Goal: Task Accomplishment & Management: Use online tool/utility

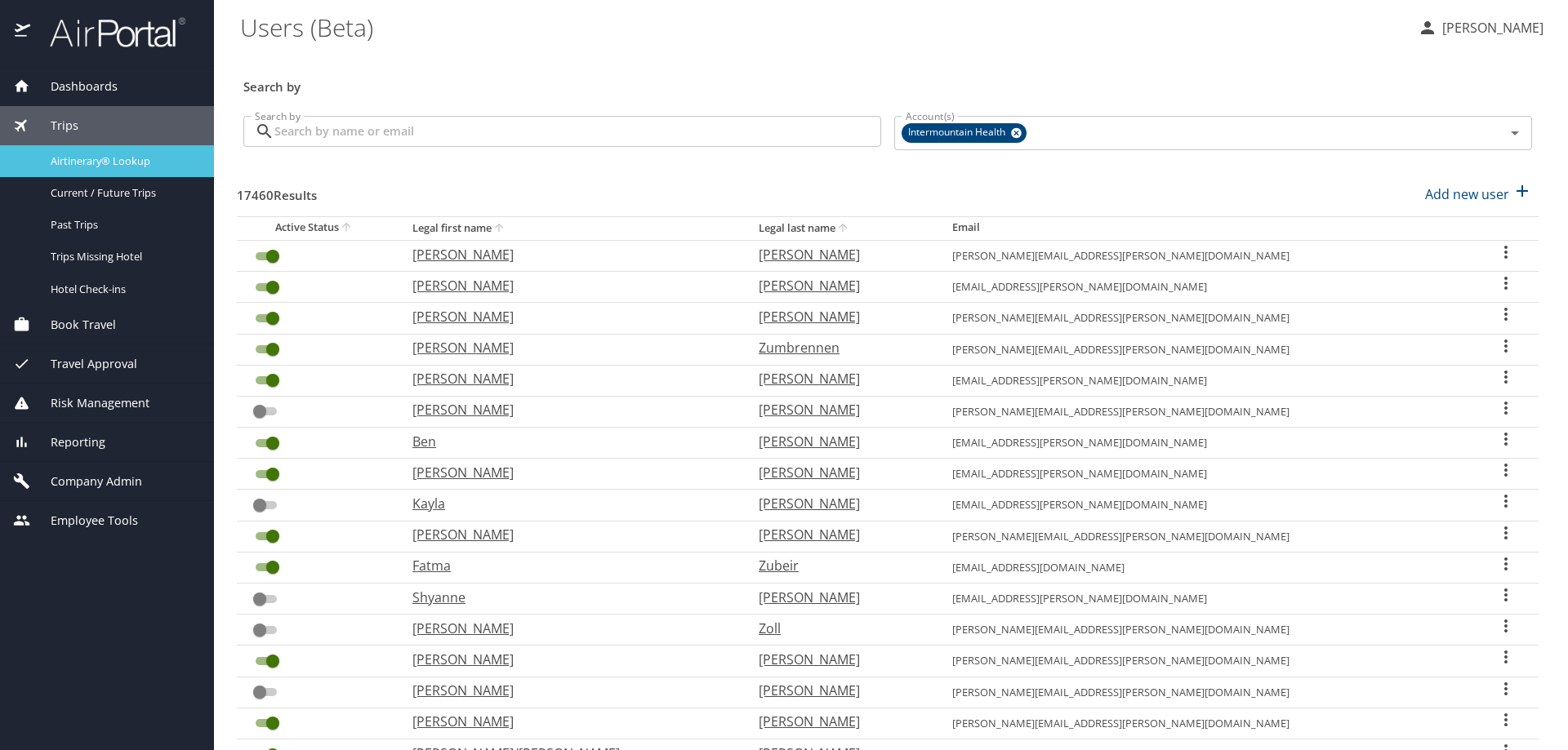
click at [80, 175] on link "Airtinerary® Lookup" at bounding box center [107, 162] width 214 height 32
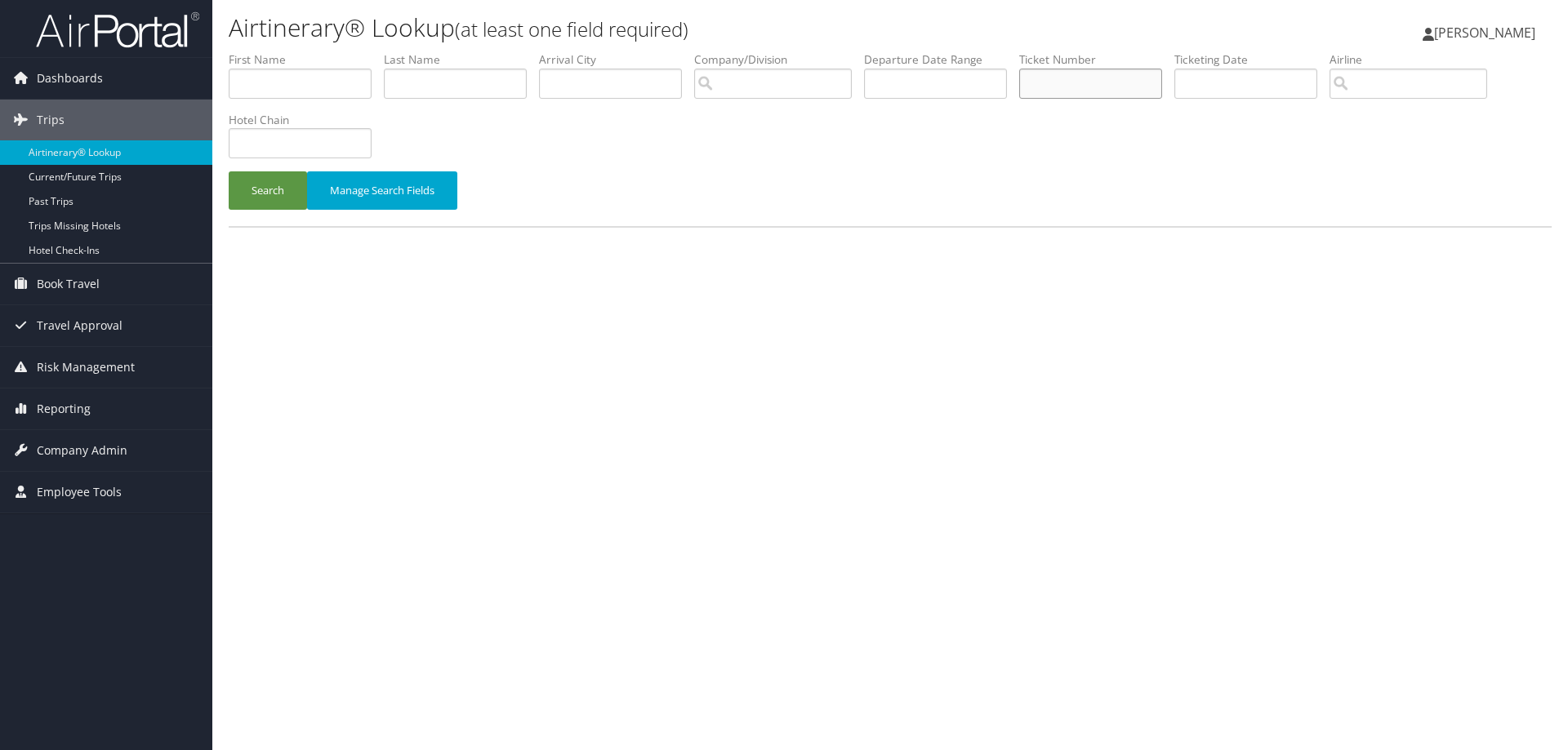
click at [1067, 78] on input "text" at bounding box center [1090, 84] width 143 height 30
type input "8900897690466"
click at [228, 172] on button "Search" at bounding box center [268, 190] width 78 height 38
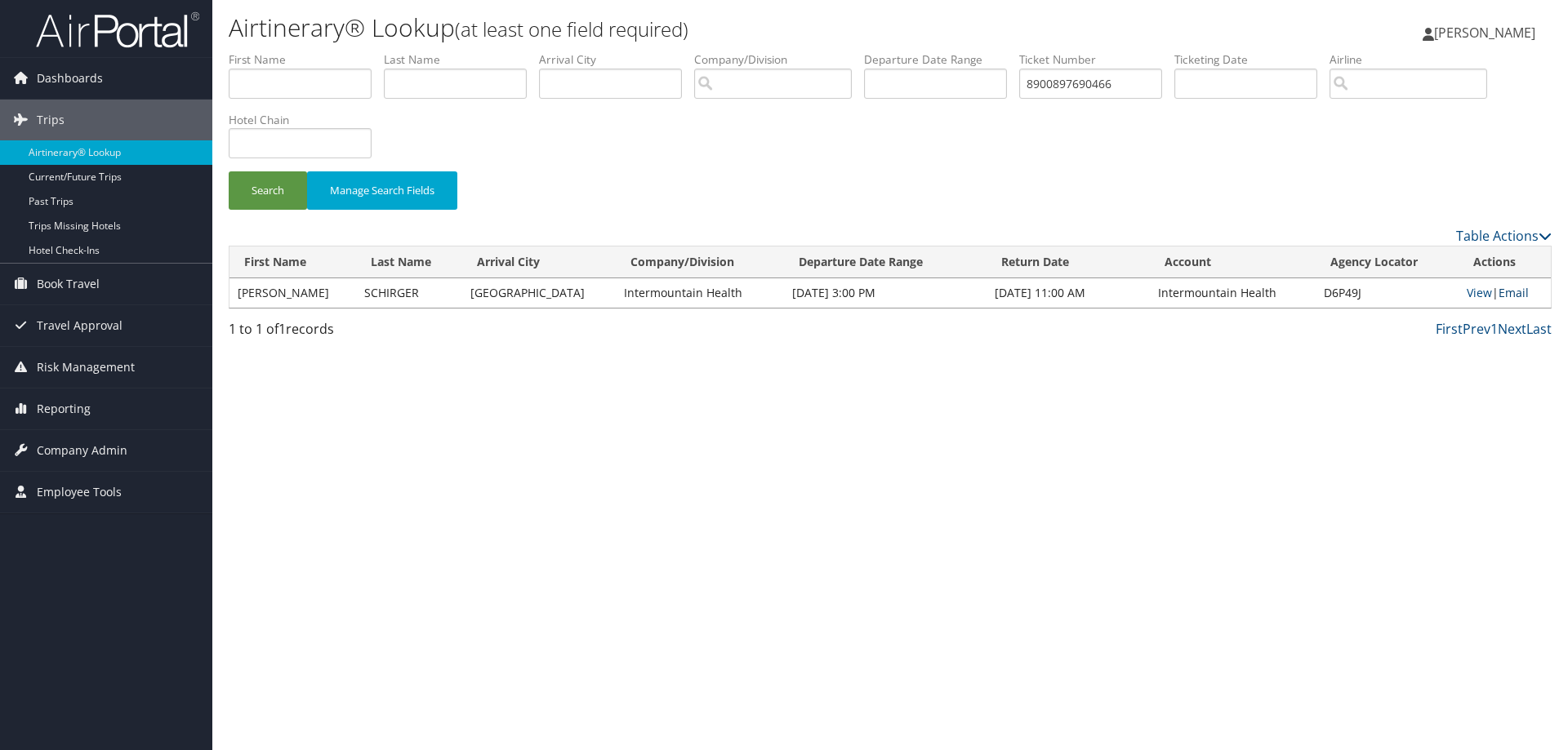
click at [1499, 294] on link "Email" at bounding box center [1514, 292] width 30 height 15
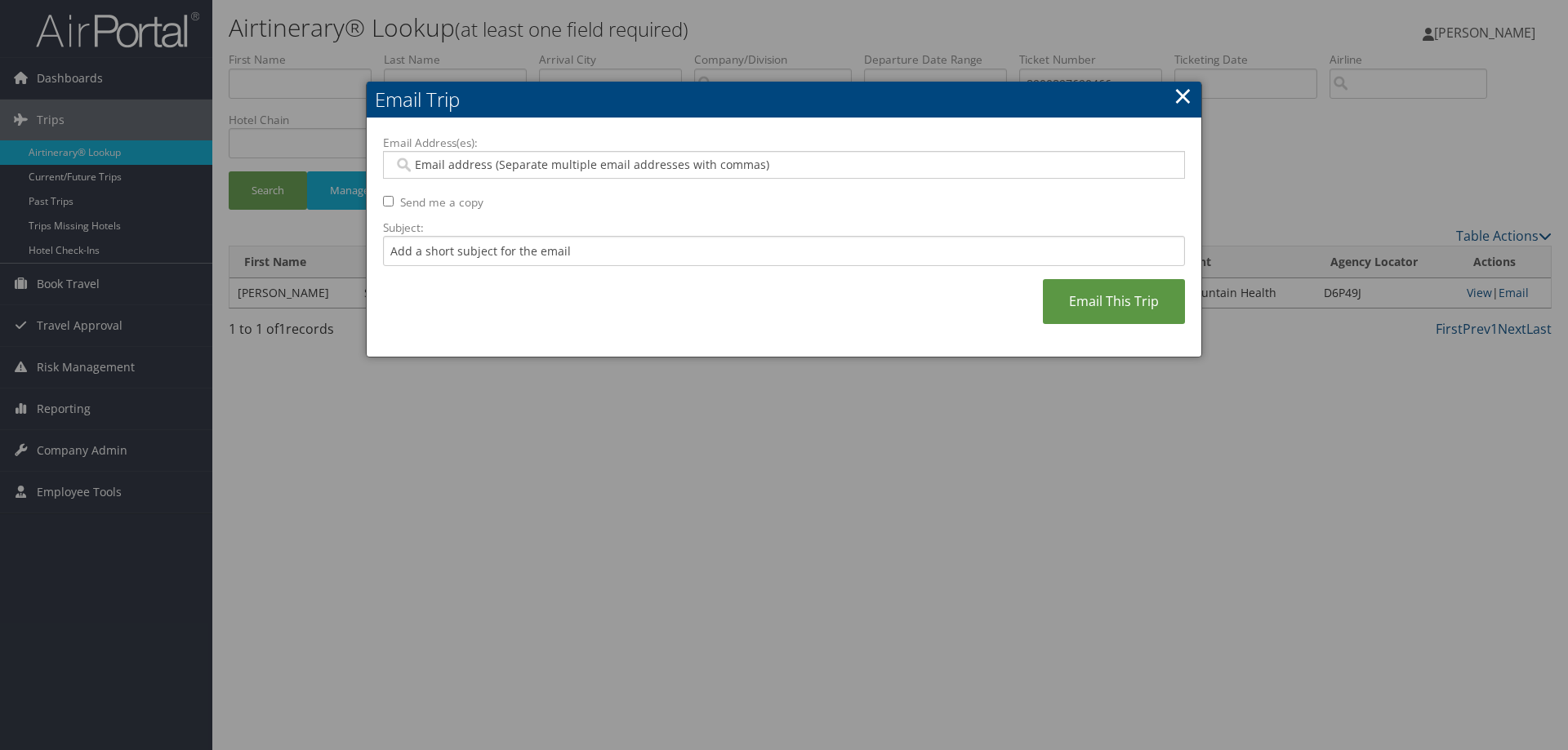
click at [422, 168] on input "Email Address(es):" at bounding box center [783, 164] width 780 height 16
type input "[PERSON_NAME]"
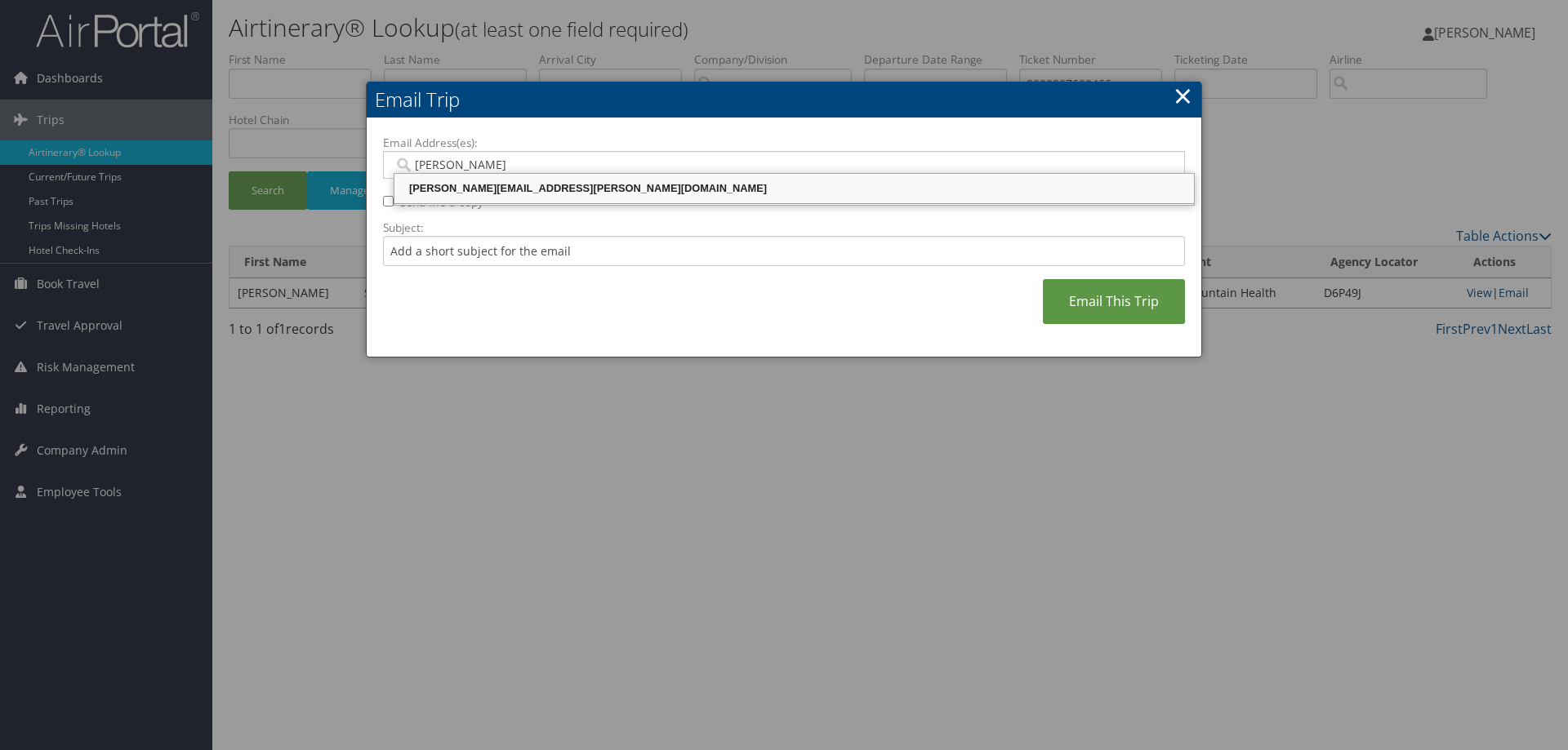
click at [432, 180] on div "[PERSON_NAME][EMAIL_ADDRESS][PERSON_NAME][DOMAIN_NAME]" at bounding box center [794, 188] width 795 height 25
type input "[PERSON_NAME][EMAIL_ADDRESS][PERSON_NAME][DOMAIN_NAME]"
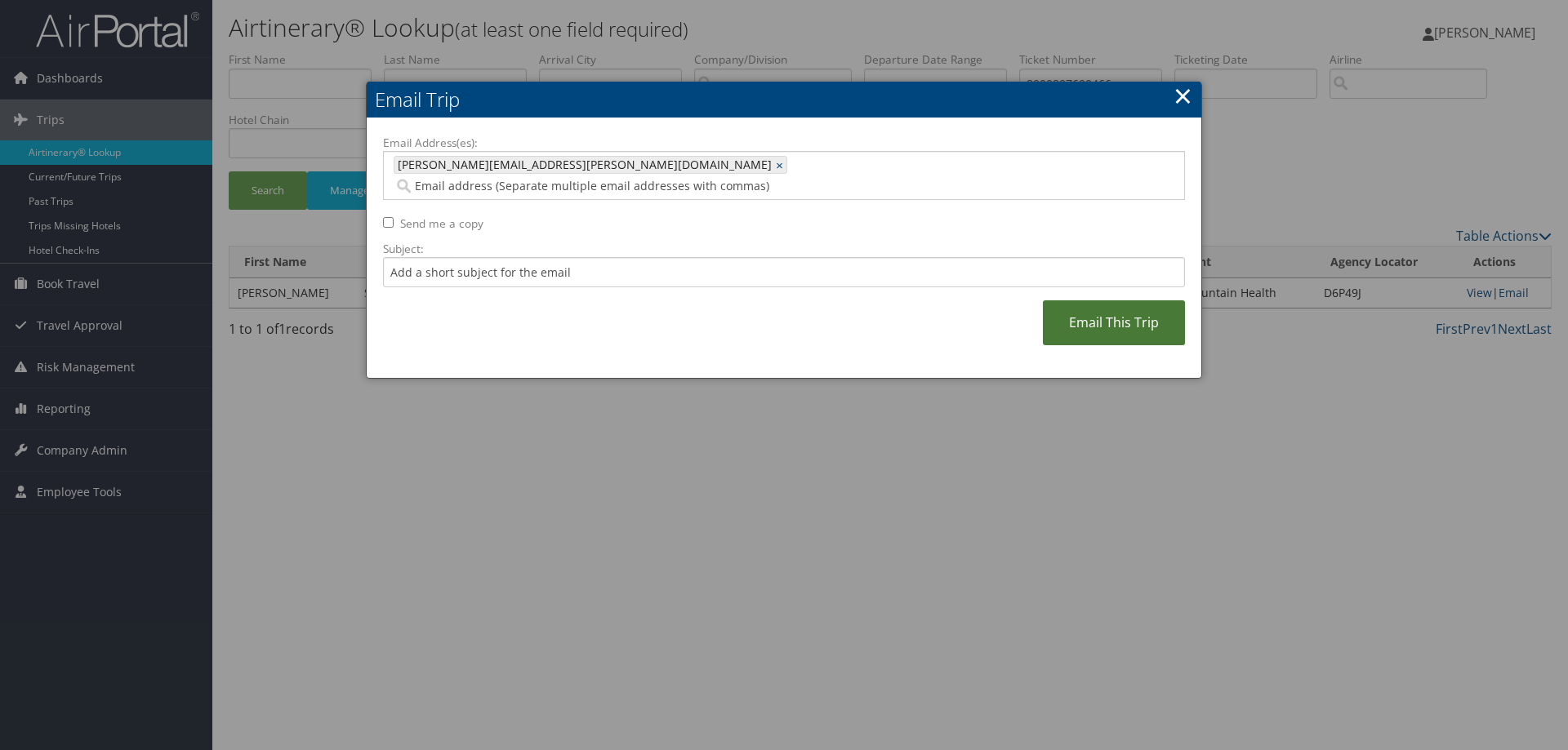
click at [1064, 300] on link "Email This Trip" at bounding box center [1114, 323] width 142 height 45
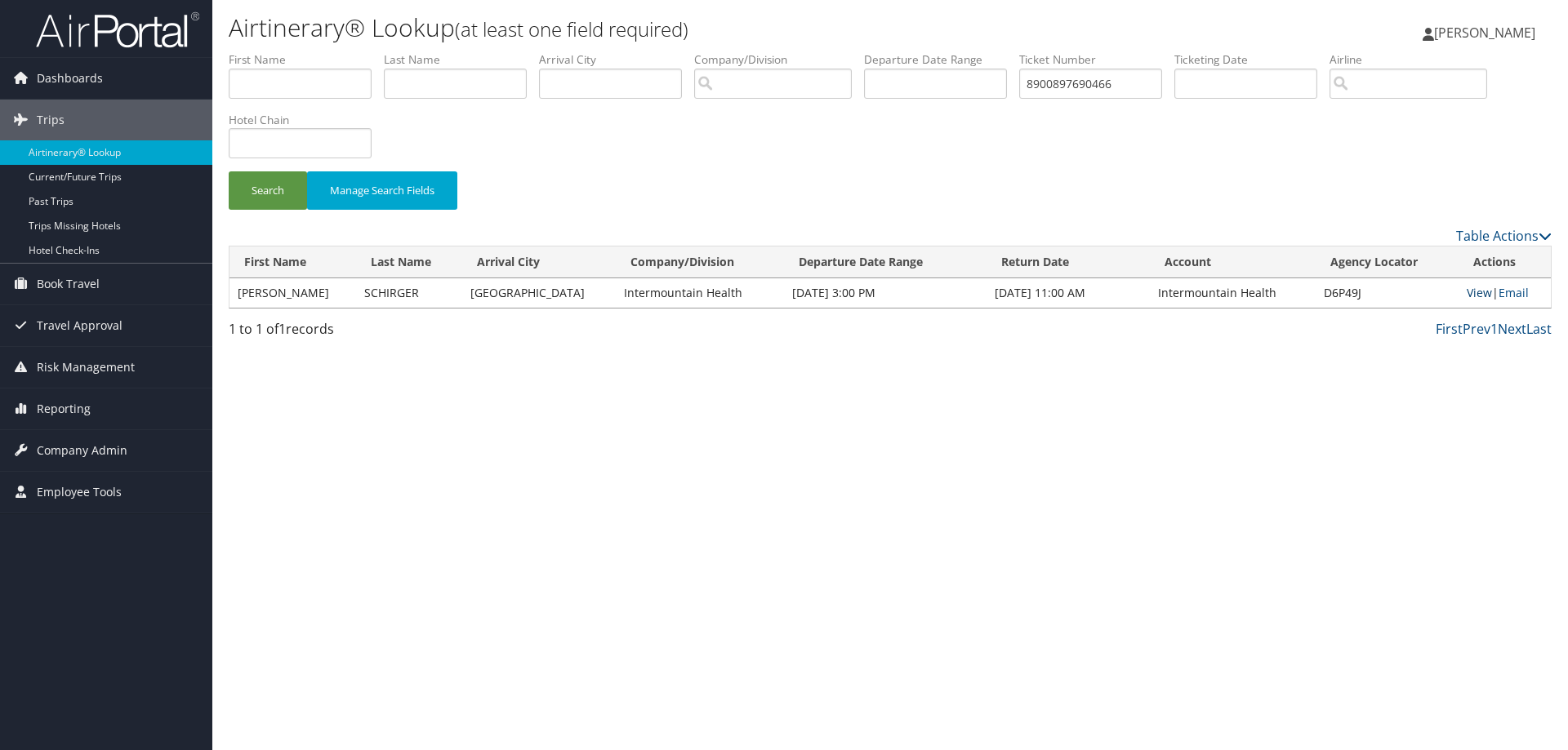
click at [1467, 290] on link "View" at bounding box center [1479, 292] width 25 height 15
drag, startPoint x: 1132, startPoint y: 90, endPoint x: 663, endPoint y: 79, distance: 469.1
click at [663, 52] on ul "First Name Last Name Departure City Arrival City Company/Division Airport/City …" at bounding box center [890, 52] width 1323 height 0
